Goal: Task Accomplishment & Management: Complete application form

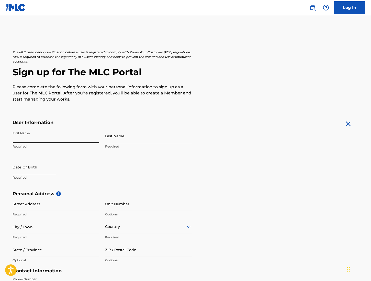
click at [39, 138] on input "First Name" at bounding box center [56, 136] width 86 height 15
type input "[PERSON_NAME]"
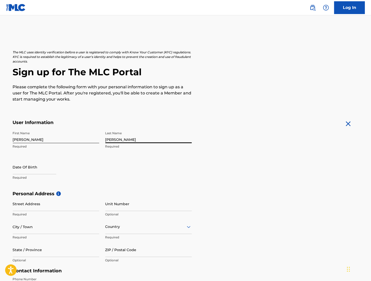
type input "[PERSON_NAME]"
click at [35, 176] on p "Required" at bounding box center [56, 178] width 86 height 5
select select "7"
select select "2025"
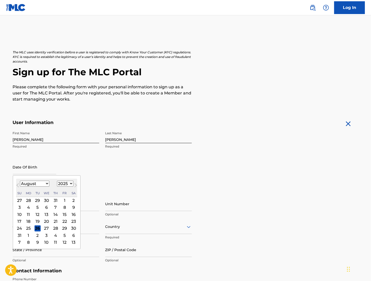
click at [21, 167] on input "text" at bounding box center [34, 167] width 43 height 15
click at [27, 169] on input "text" at bounding box center [34, 167] width 43 height 15
click at [19, 170] on input "text" at bounding box center [34, 167] width 43 height 15
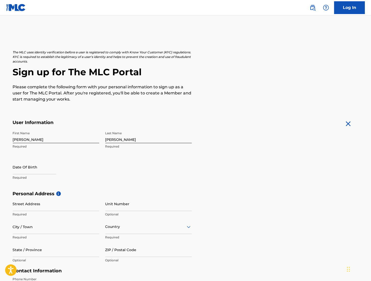
click at [9, 183] on div "The MLC uses identity verification before a user is registered to comply with K…" at bounding box center [186, 198] width 358 height 297
click at [28, 172] on input "text" at bounding box center [34, 167] width 43 height 15
select select "7"
select select "2025"
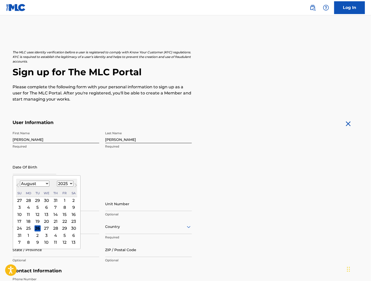
click at [67, 200] on div "1" at bounding box center [65, 201] width 6 height 6
type input "[DATE]"
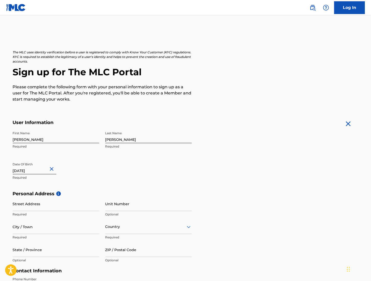
click at [36, 170] on input "[DATE]" at bounding box center [34, 167] width 43 height 15
select select "7"
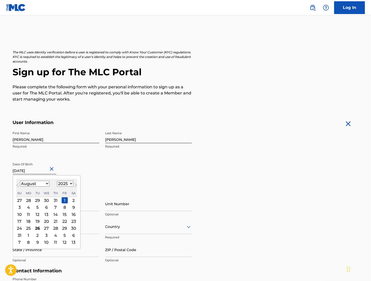
click at [69, 183] on select "1899 1900 1901 1902 1903 1904 1905 1906 1907 1908 1909 1910 1911 1912 1913 1914…" at bounding box center [65, 184] width 16 height 6
select select "1975"
click at [58, 181] on select "1899 1900 1901 1902 1903 1904 1905 1906 1907 1908 1909 1910 1911 1912 1913 1914…" at bounding box center [65, 184] width 16 height 6
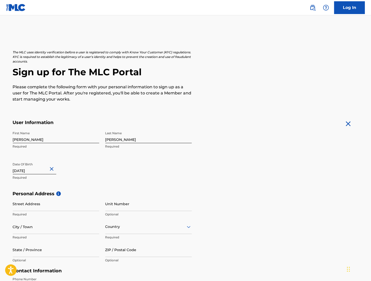
click at [210, 166] on form "User Information First Name [PERSON_NAME] Required Last Name [PERSON_NAME] Requ…" at bounding box center [186, 233] width 346 height 227
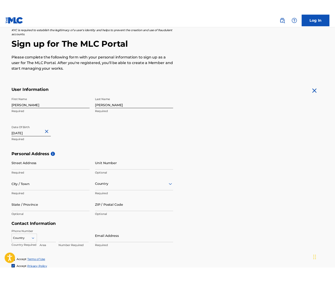
scroll to position [118, 0]
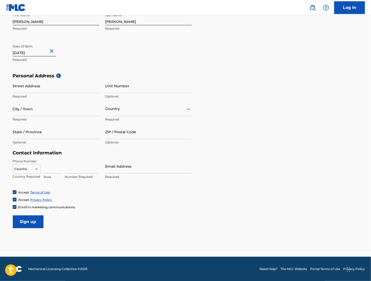
click at [52, 168] on input at bounding box center [53, 166] width 18 height 15
type input "570"
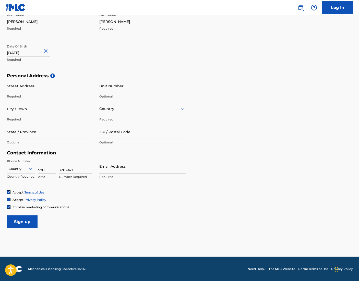
type input "3282471"
click at [106, 171] on input "Email Address" at bounding box center [142, 166] width 86 height 15
paste input "[URL][DOMAIN_NAME]"
type input "[URL][DOMAIN_NAME]"
click at [126, 170] on input "[URL][DOMAIN_NAME]" at bounding box center [142, 166] width 86 height 15
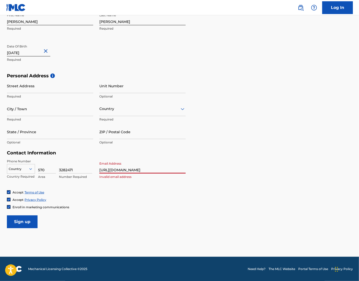
click at [126, 170] on input "[URL][DOMAIN_NAME]" at bounding box center [142, 166] width 86 height 15
paste input "[EMAIL_ADDRESS][DOMAIN_NAME]"
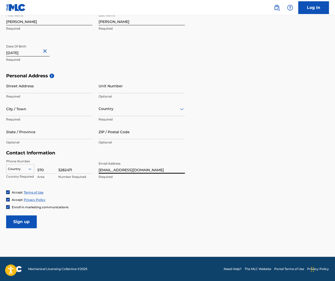
type input "[EMAIL_ADDRESS][DOMAIN_NAME]"
click at [38, 87] on input "Street Address" at bounding box center [49, 86] width 86 height 15
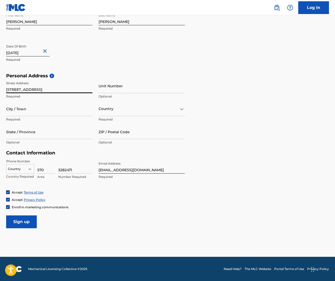
type input "[STREET_ADDRESS]"
type input "saint cloud"
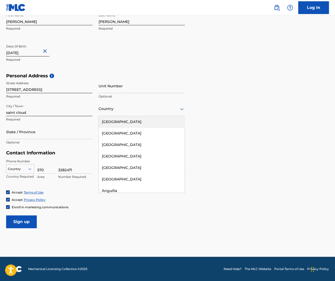
click at [110, 109] on div at bounding box center [142, 109] width 86 height 6
click at [112, 120] on div "[GEOGRAPHIC_DATA]" at bounding box center [142, 122] width 86 height 12
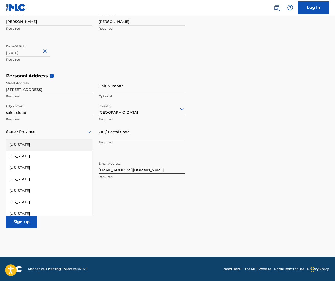
click at [59, 131] on div at bounding box center [49, 132] width 86 height 6
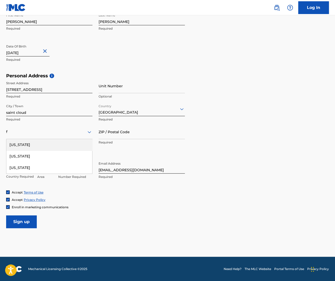
type input "f"
click at [134, 142] on p "Required" at bounding box center [142, 142] width 86 height 5
click at [42, 130] on div at bounding box center [49, 132] width 86 height 6
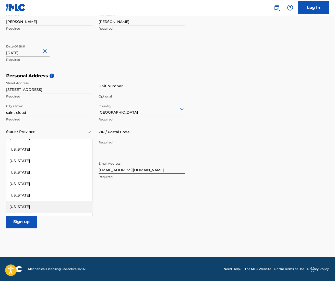
scroll to position [98, 0]
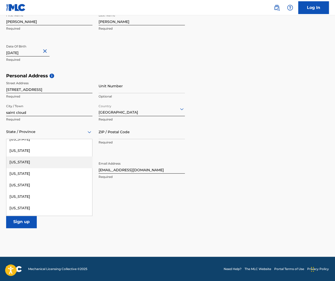
click at [29, 160] on div "[US_STATE]" at bounding box center [49, 163] width 86 height 12
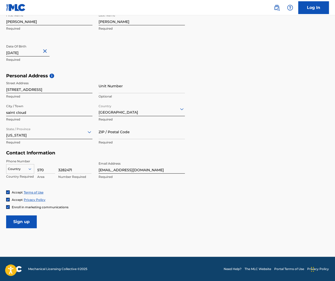
click at [120, 130] on input "ZIP / Postal Code" at bounding box center [142, 132] width 86 height 15
type input "34771"
click at [181, 207] on div "Enroll in marketing communications" at bounding box center [167, 207] width 323 height 4
click at [8, 207] on img at bounding box center [7, 207] width 3 height 3
click at [18, 224] on input "Sign up" at bounding box center [21, 222] width 31 height 13
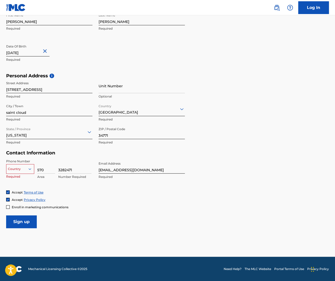
click at [20, 169] on div at bounding box center [20, 169] width 28 height 6
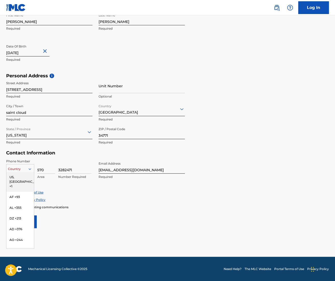
click at [20, 178] on div "US, [GEOGRAPHIC_DATA] +1" at bounding box center [20, 182] width 28 height 20
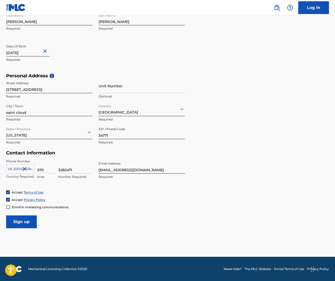
click at [16, 221] on input "Sign up" at bounding box center [21, 222] width 31 height 13
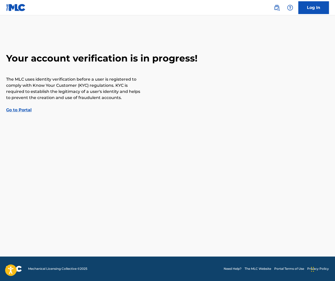
click at [18, 110] on link "Go to Portal" at bounding box center [19, 110] width 26 height 5
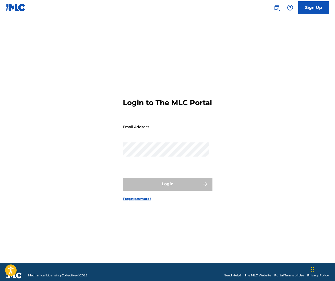
click at [127, 130] on input "Email Address" at bounding box center [166, 127] width 86 height 15
type input "j"
click at [131, 133] on input "Email Address" at bounding box center [166, 127] width 86 height 15
paste input "[EMAIL_ADDRESS][DOMAIN_NAME]"
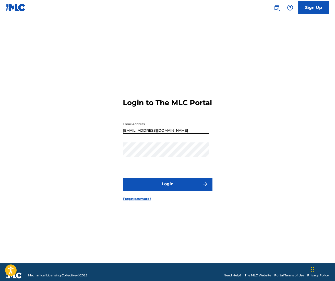
type input "[EMAIL_ADDRESS][DOMAIN_NAME]"
click at [137, 191] on button "Login" at bounding box center [167, 184] width 89 height 13
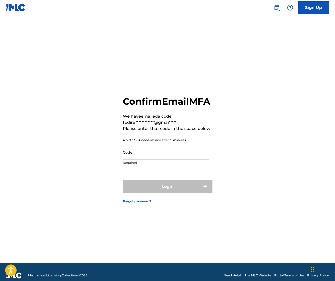
click at [143, 158] on input "Code" at bounding box center [166, 152] width 86 height 15
paste input "661927"
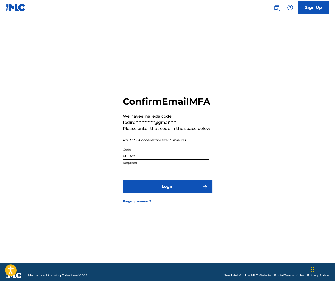
type input "661927"
click at [130, 191] on button "Login" at bounding box center [167, 186] width 89 height 13
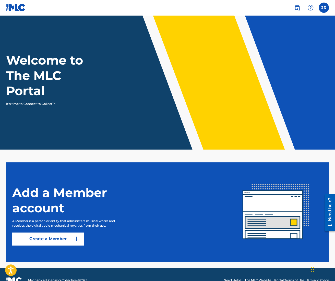
scroll to position [12, 0]
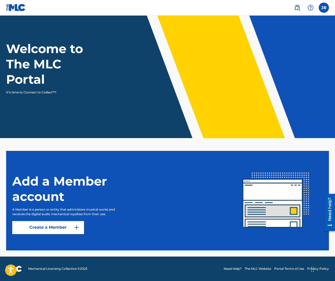
click at [59, 228] on link "Create a Member" at bounding box center [48, 227] width 72 height 13
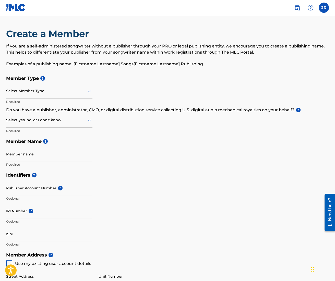
click at [62, 96] on div "Select Member Type" at bounding box center [49, 91] width 86 height 15
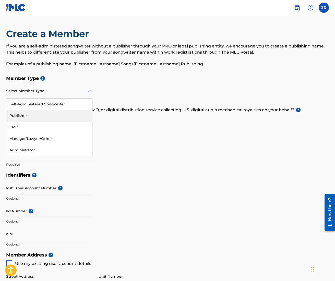
click at [37, 116] on div "Publisher" at bounding box center [49, 116] width 86 height 12
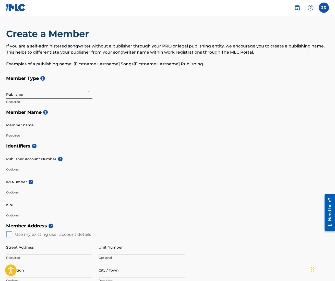
click at [29, 122] on input "Member name" at bounding box center [49, 125] width 86 height 15
click at [78, 146] on h5 "Identifiers ?" at bounding box center [167, 146] width 323 height 11
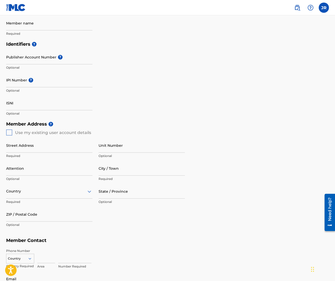
click at [11, 131] on div "Member Address ? Use my existing user account details Street Address Required U…" at bounding box center [167, 177] width 323 height 117
click at [42, 148] on input "Street Address" at bounding box center [49, 145] width 86 height 15
type input "[STREET_ADDRESS]"
click at [110, 177] on div "City / Town Required" at bounding box center [142, 172] width 86 height 23
click at [110, 170] on input "City / Town" at bounding box center [142, 168] width 86 height 15
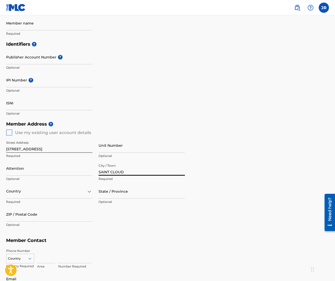
type input "SAINT CLOUD"
click at [71, 189] on div at bounding box center [49, 191] width 86 height 6
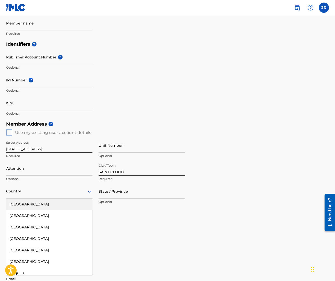
click at [49, 201] on div "[GEOGRAPHIC_DATA]" at bounding box center [49, 205] width 86 height 12
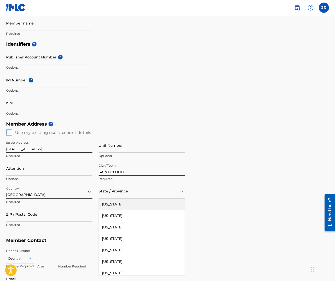
click at [117, 191] on div at bounding box center [142, 191] width 86 height 6
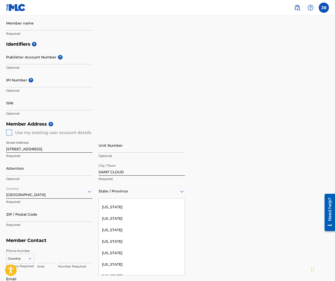
scroll to position [100, 0]
click at [120, 216] on div "[US_STATE]" at bounding box center [142, 220] width 86 height 12
click at [50, 219] on input "ZIP / Postal Code" at bounding box center [49, 214] width 86 height 15
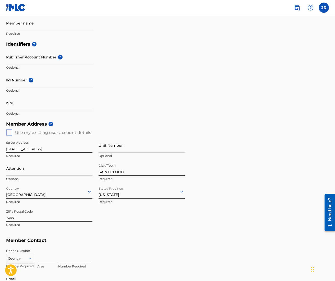
type input "34771"
drag, startPoint x: 124, startPoint y: 238, endPoint x: 97, endPoint y: 128, distance: 113.0
click at [124, 238] on h5 "Member Contact" at bounding box center [167, 240] width 323 height 11
click at [131, 122] on h5 "Member Address ?" at bounding box center [167, 124] width 323 height 11
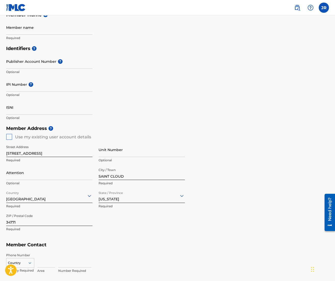
scroll to position [97, 0]
click at [138, 80] on div "Identifiers ? Publisher Account Number ? Optional IPI Number ? Optional ISNI Op…" at bounding box center [167, 83] width 323 height 80
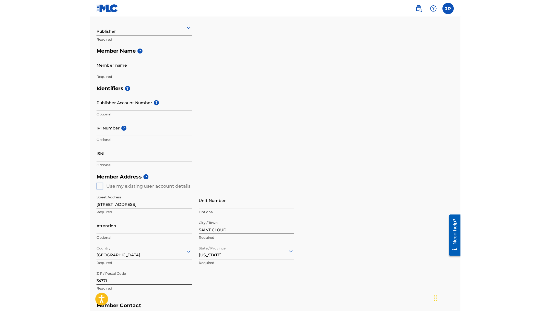
scroll to position [67, 0]
